Goal: Transaction & Acquisition: Purchase product/service

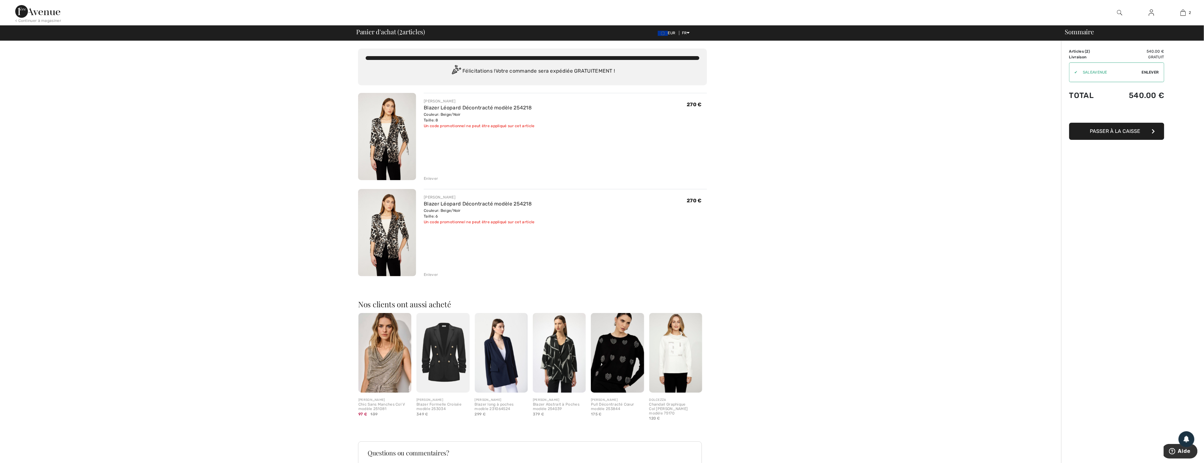
click at [430, 177] on div "Enlever" at bounding box center [431, 179] width 14 height 6
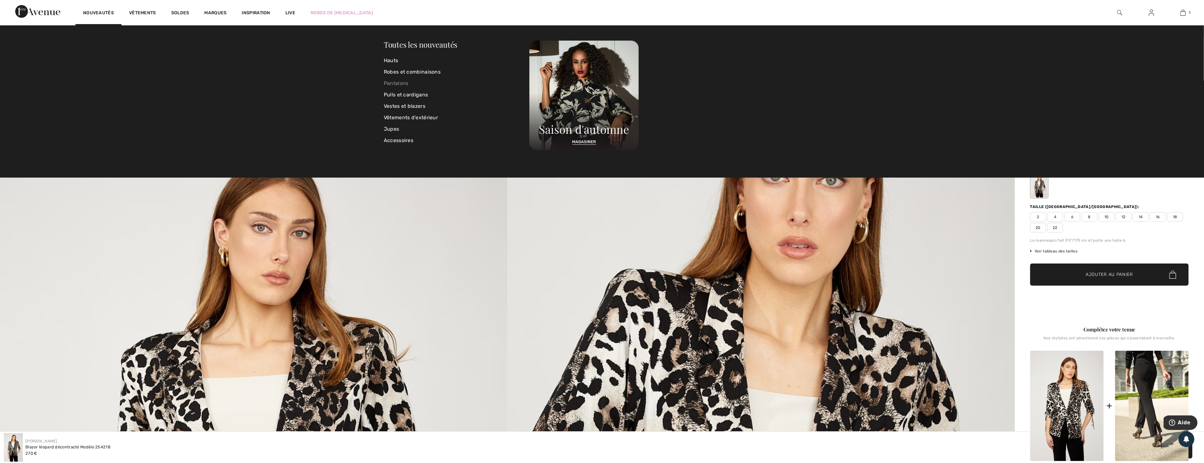
click at [402, 83] on link "Pantalons" at bounding box center [457, 83] width 146 height 11
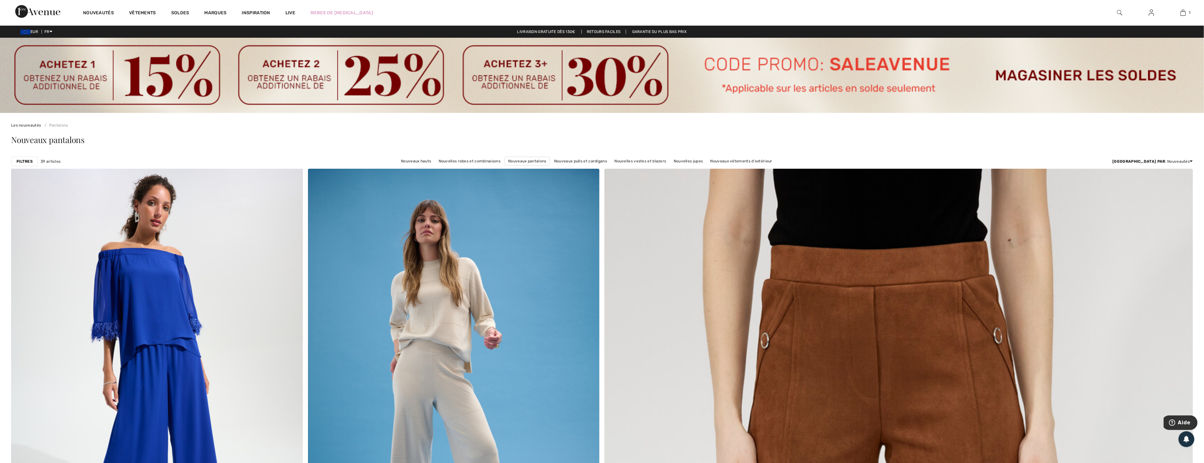
click at [19, 159] on strong "Filtres" at bounding box center [24, 162] width 16 height 6
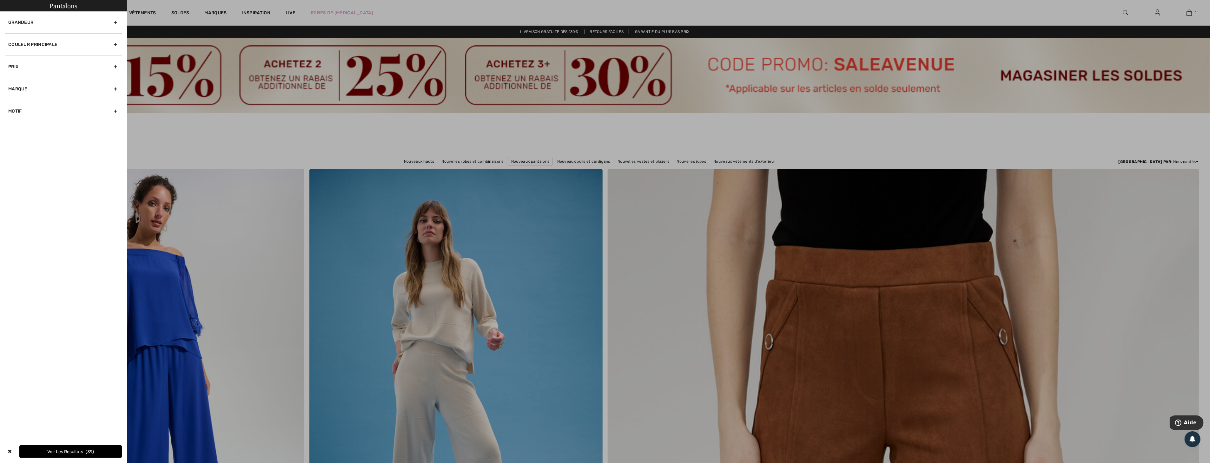
click at [56, 89] on div "Marque" at bounding box center [63, 89] width 117 height 22
click at [14, 103] on label "[PERSON_NAME]" at bounding box center [65, 103] width 114 height 6
click at [13, 103] on input"] "[PERSON_NAME]" at bounding box center [10, 103] width 5 height 5
checkbox input"] "true"
click at [83, 451] on button "Voir les resultats 18" at bounding box center [90, 451] width 64 height 13
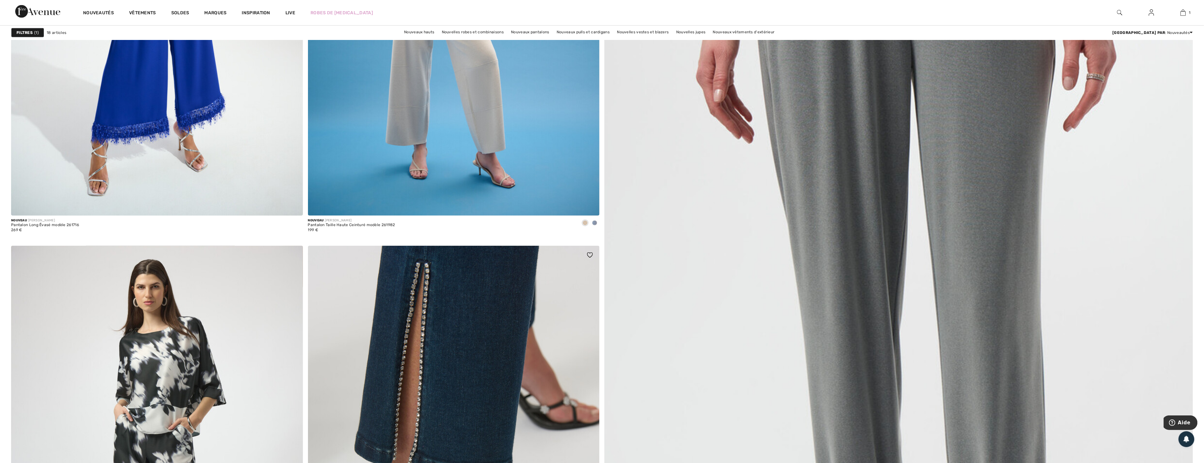
scroll to position [381, 0]
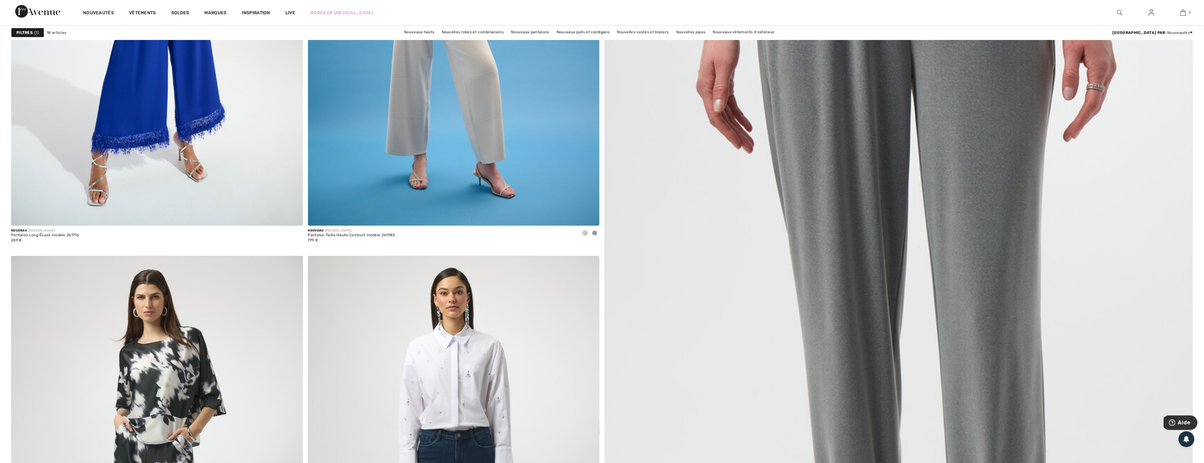
click at [18, 32] on strong "Filtres" at bounding box center [24, 33] width 16 height 6
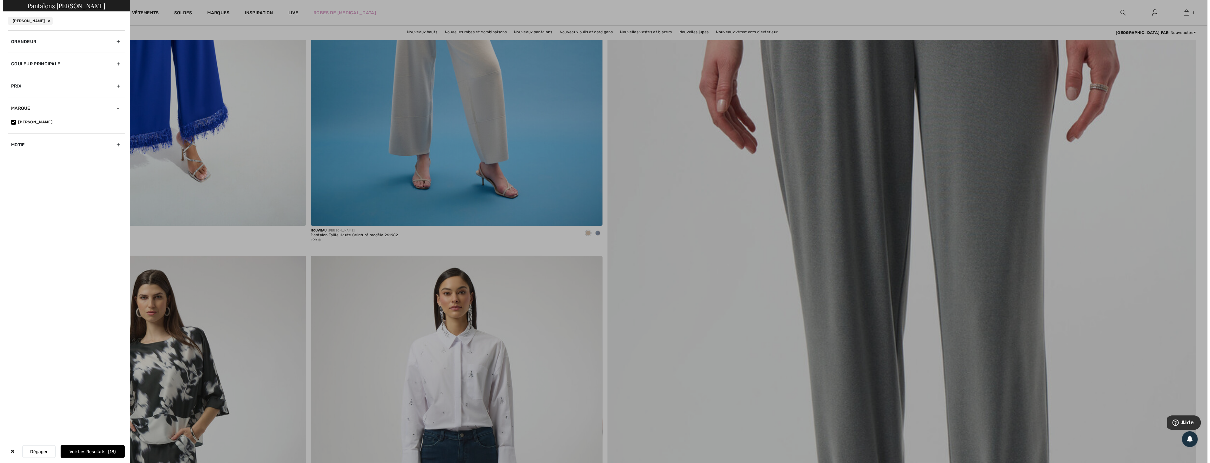
scroll to position [381, 0]
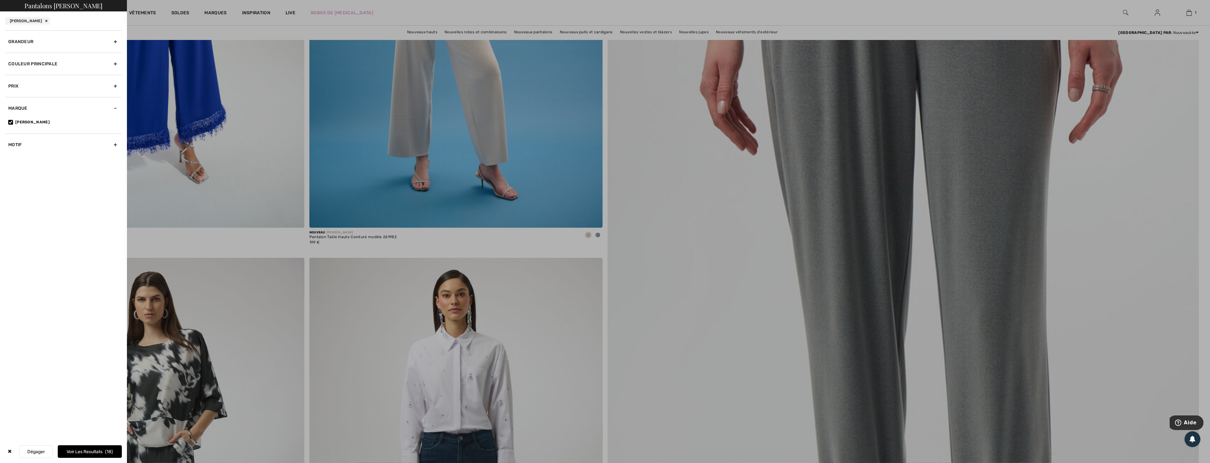
click at [10, 120] on input"] "[PERSON_NAME]" at bounding box center [10, 122] width 5 height 5
checkbox input"] "false"
click at [113, 89] on div "Marque" at bounding box center [63, 89] width 117 height 22
click at [10, 451] on div "✖" at bounding box center [9, 451] width 9 height 13
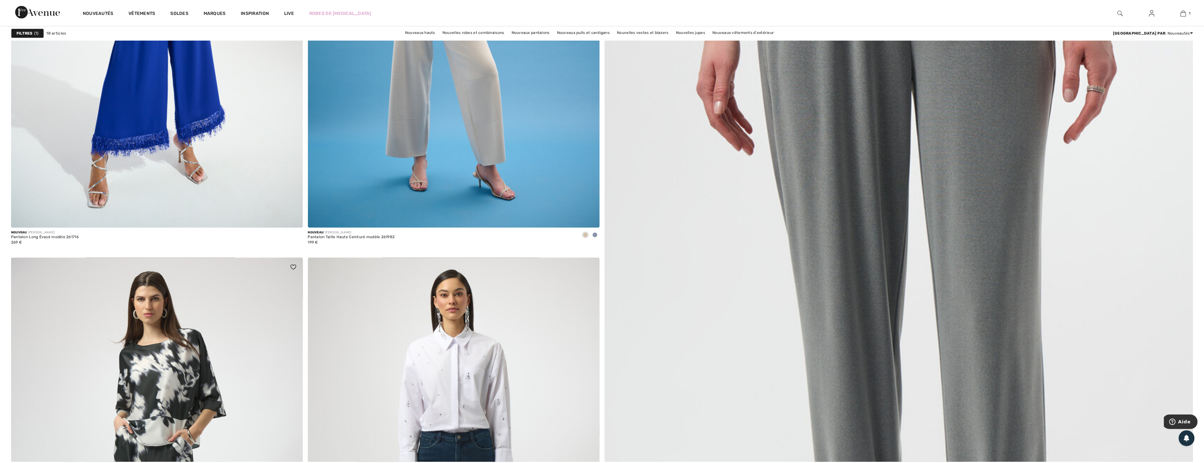
scroll to position [381, 0]
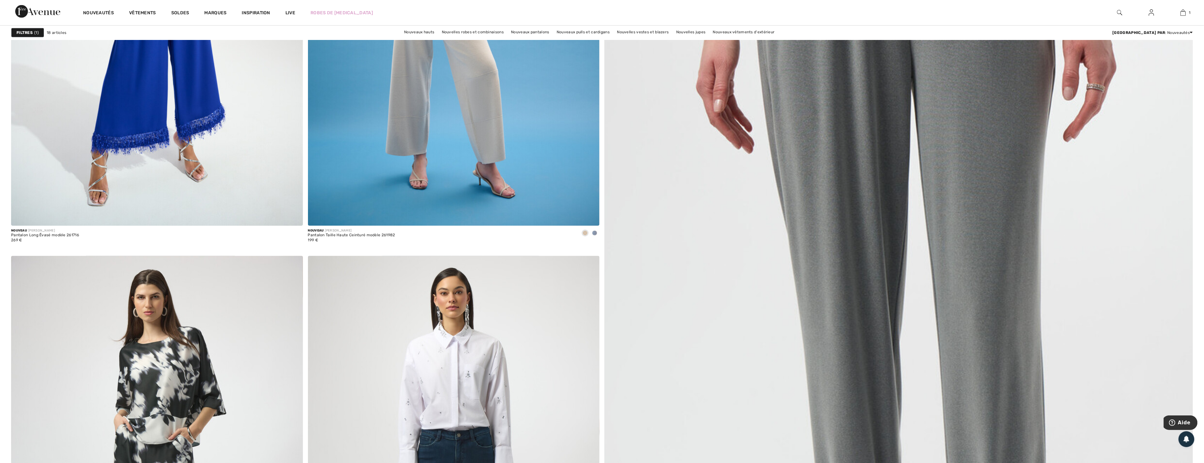
click at [27, 30] on strong "Filtres" at bounding box center [24, 33] width 16 height 6
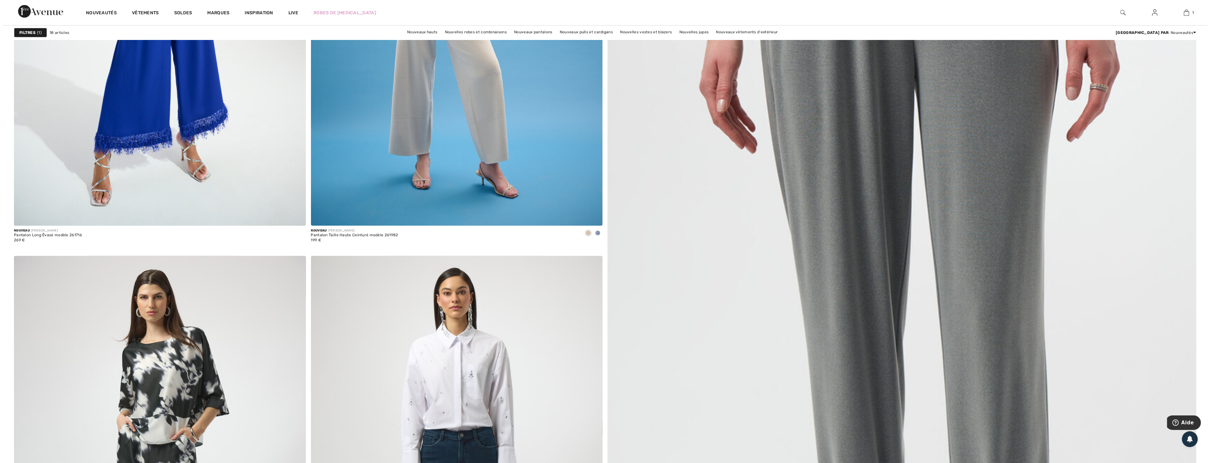
scroll to position [381, 0]
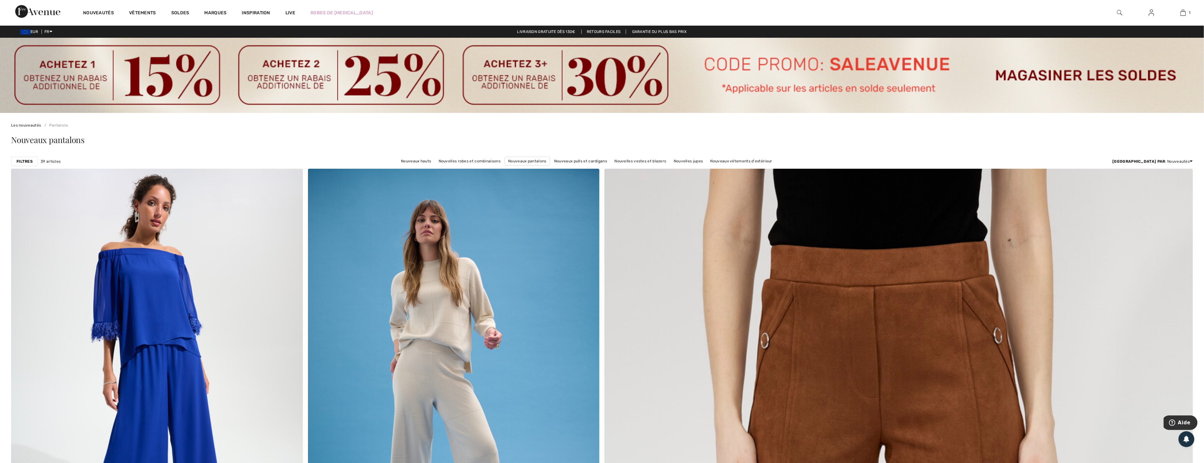
click at [25, 162] on strong "Filtres" at bounding box center [24, 162] width 16 height 6
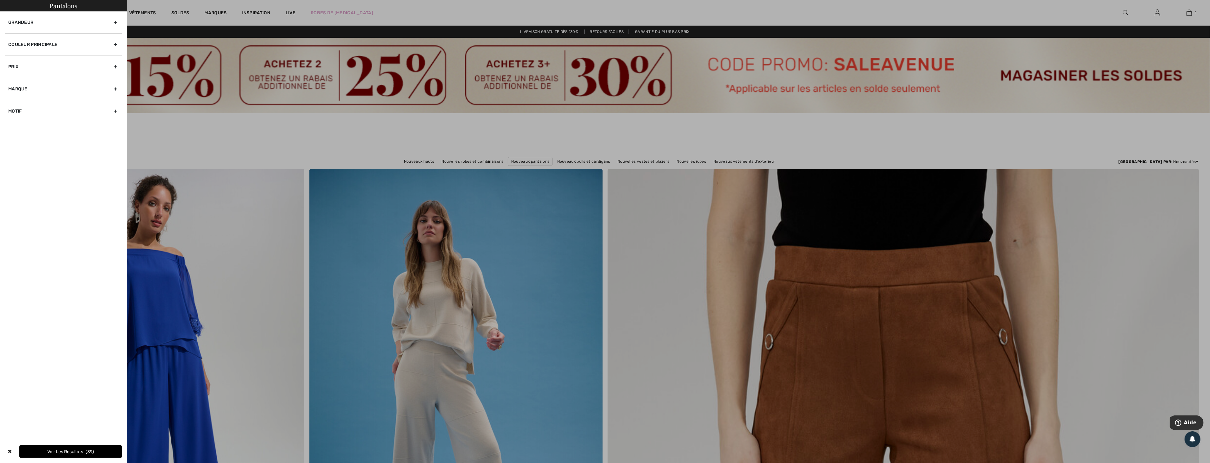
click at [114, 88] on div "Marque" at bounding box center [63, 89] width 117 height 22
click at [29, 109] on label "[PERSON_NAME]" at bounding box center [65, 110] width 114 height 6
click at [13, 109] on input"] "[PERSON_NAME]" at bounding box center [10, 109] width 5 height 5
checkbox input"] "true"
click at [21, 120] on label "[PERSON_NAME]" at bounding box center [65, 122] width 114 height 6
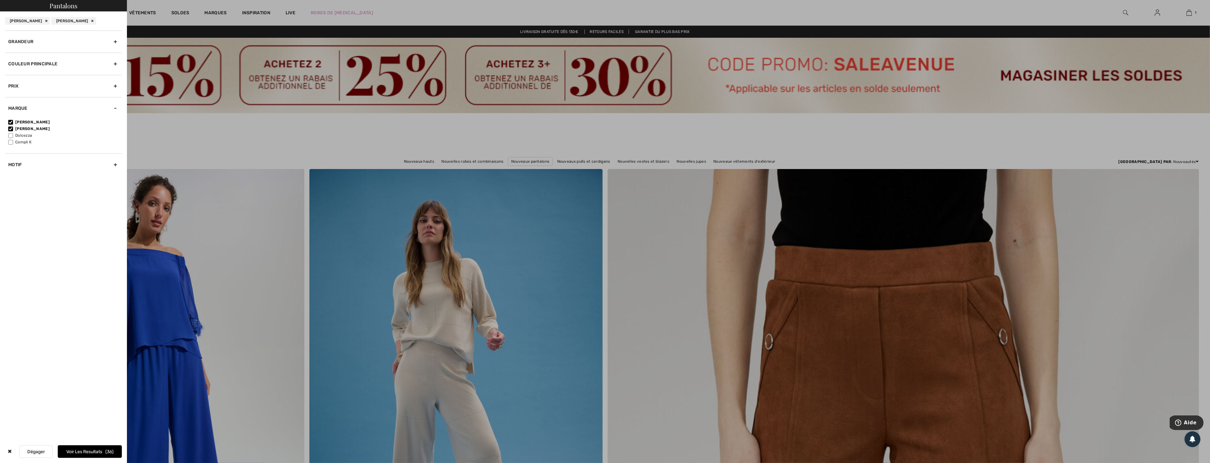
click at [13, 120] on input"] "[PERSON_NAME]" at bounding box center [10, 122] width 5 height 5
checkbox input"] "false"
click at [80, 450] on button "Voir les resultats 18" at bounding box center [90, 451] width 64 height 13
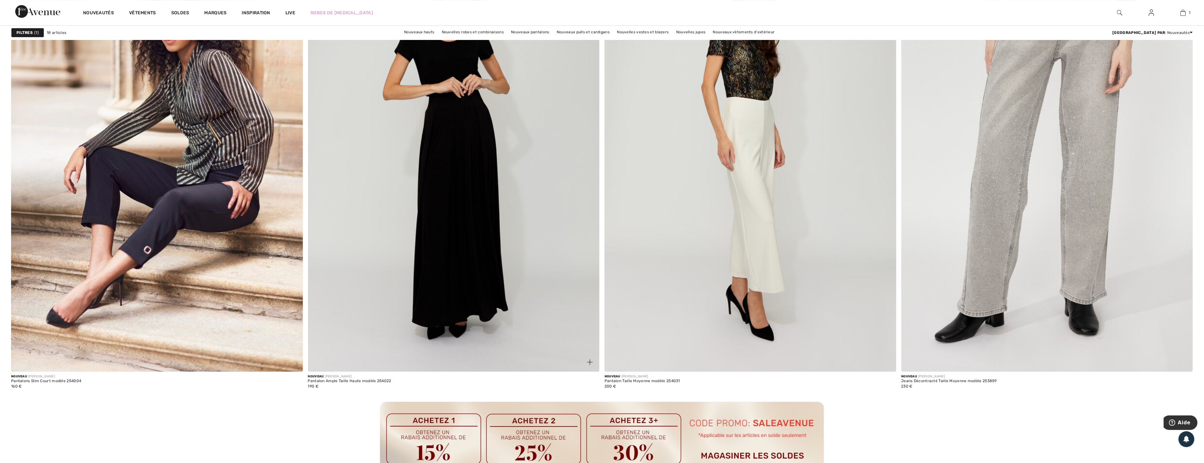
scroll to position [1692, 0]
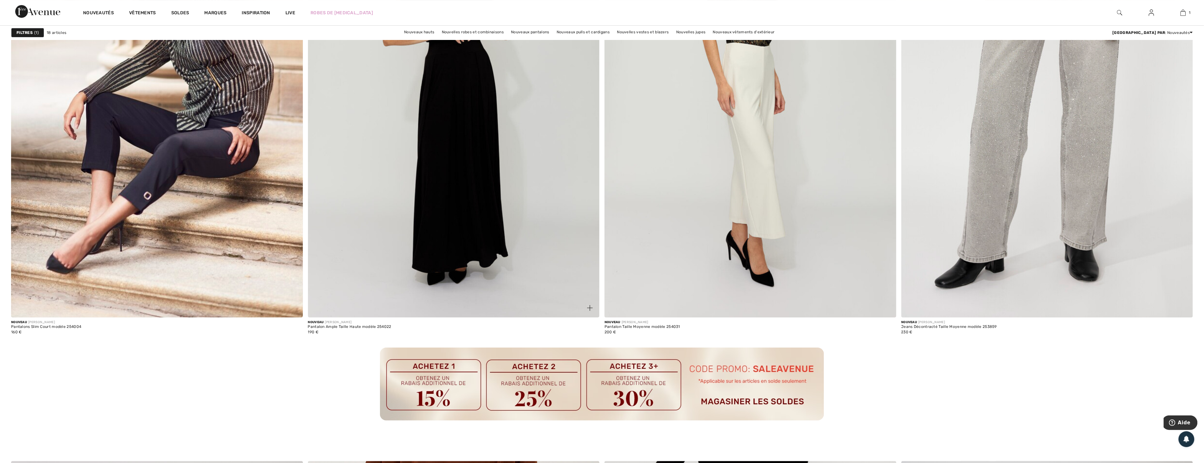
click at [430, 286] on img at bounding box center [454, 98] width 292 height 437
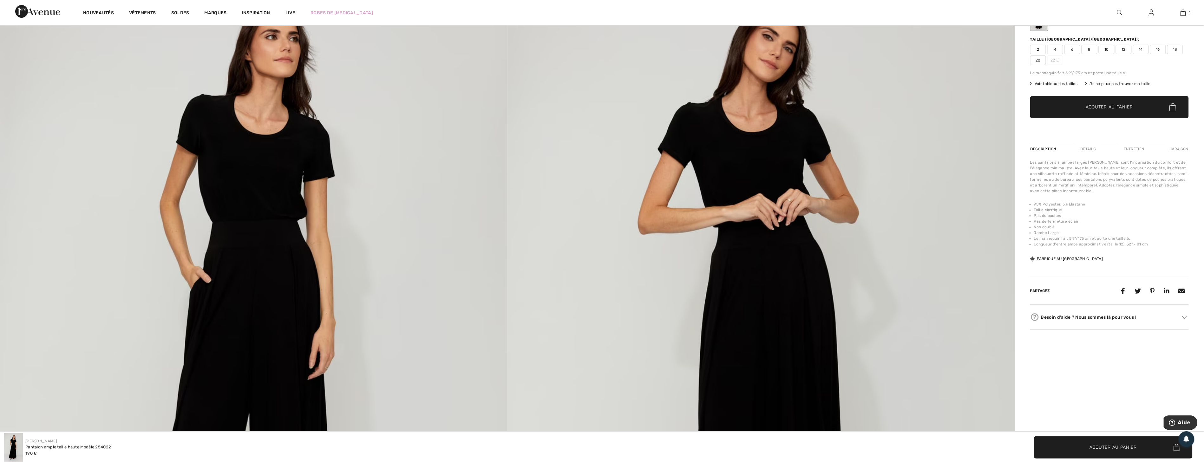
scroll to position [106, 0]
